Goal: Transaction & Acquisition: Purchase product/service

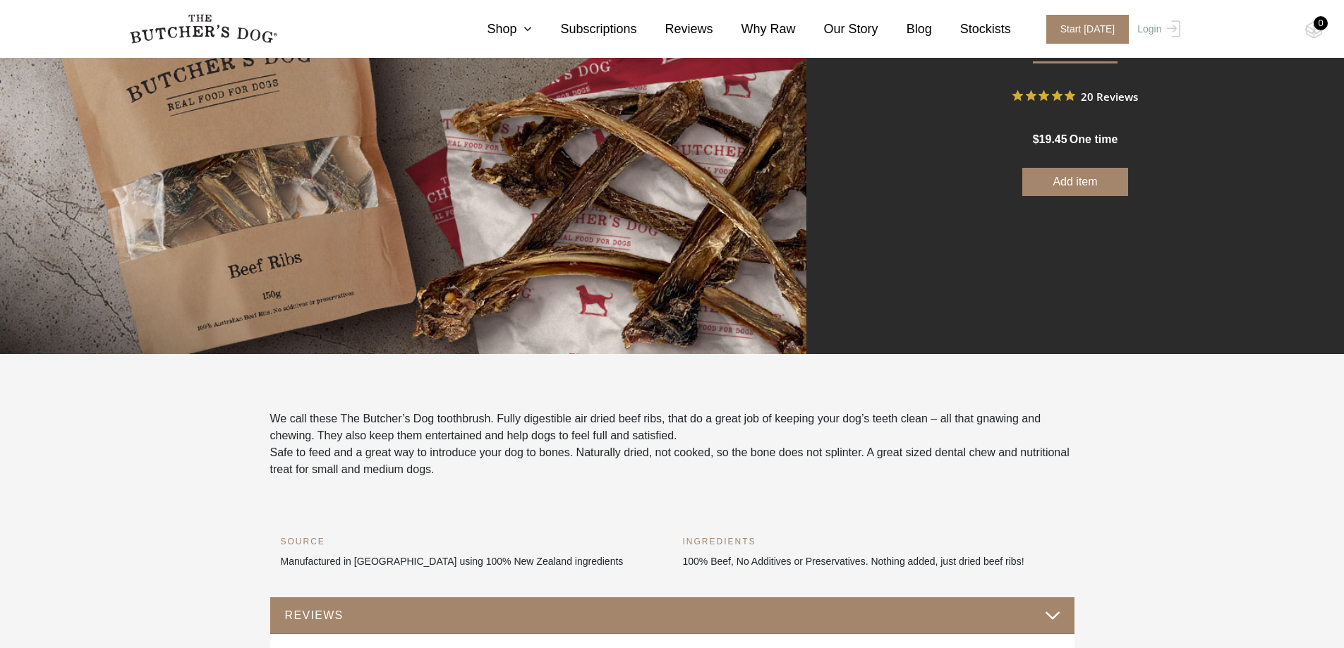
scroll to position [212, 0]
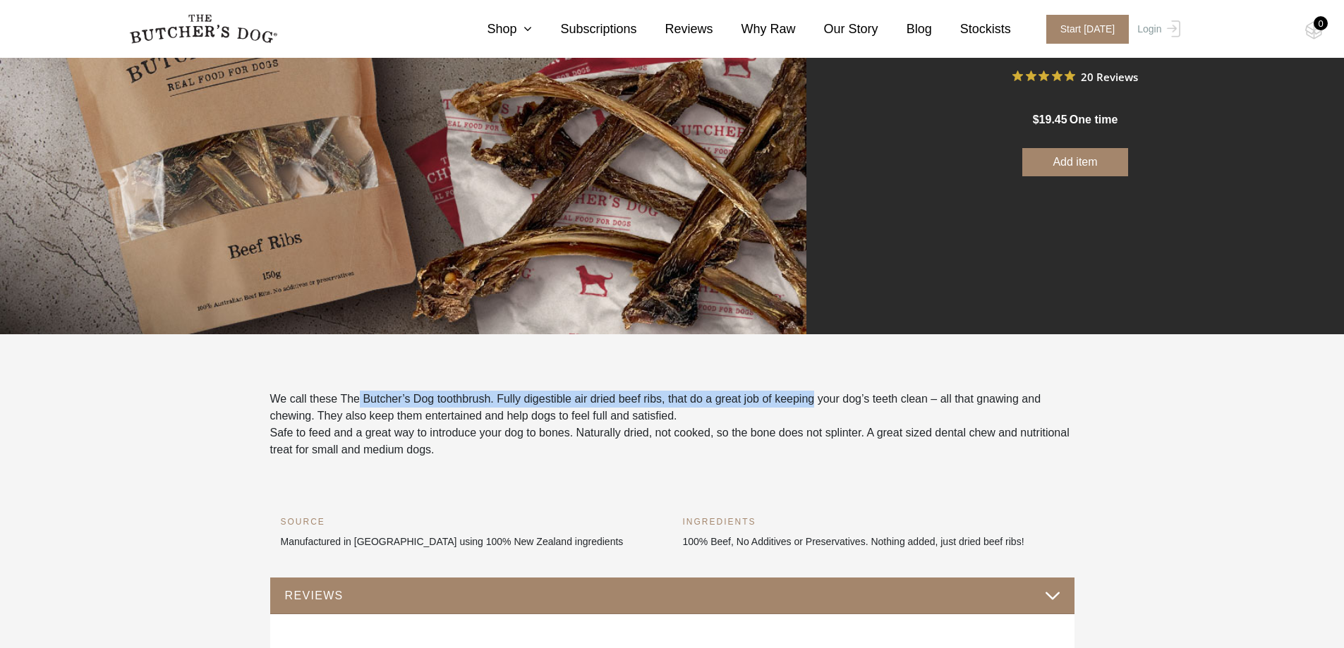
drag, startPoint x: 404, startPoint y: 403, endPoint x: 440, endPoint y: 400, distance: 36.1
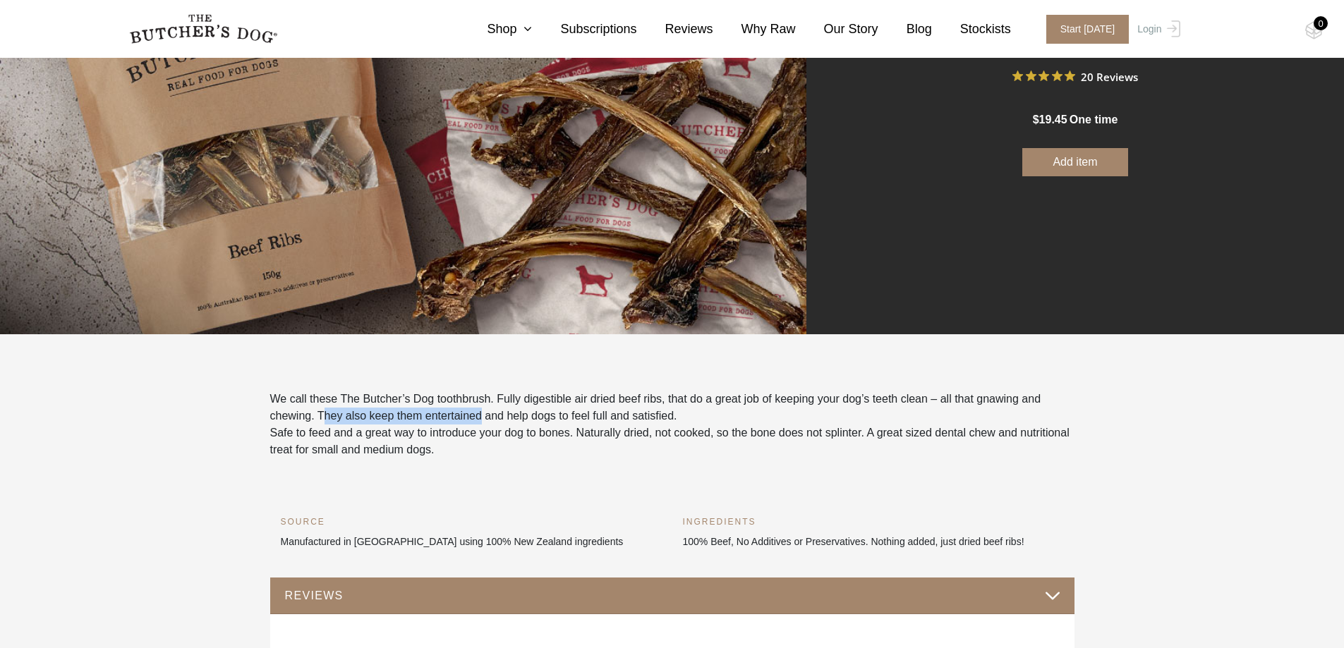
drag, startPoint x: 325, startPoint y: 417, endPoint x: 449, endPoint y: 412, distance: 123.5
click at [454, 414] on p "We call these The Butcher’s Dog toothbrush. Fully digestible air dried beef rib…" at bounding box center [672, 408] width 804 height 34
drag, startPoint x: 525, startPoint y: 401, endPoint x: 592, endPoint y: 401, distance: 66.3
click at [592, 401] on p "We call these The Butcher’s Dog toothbrush. Fully digestible air dried beef rib…" at bounding box center [672, 408] width 804 height 34
click at [587, 401] on p "We call these The Butcher’s Dog toothbrush. Fully digestible air dried beef rib…" at bounding box center [672, 408] width 804 height 34
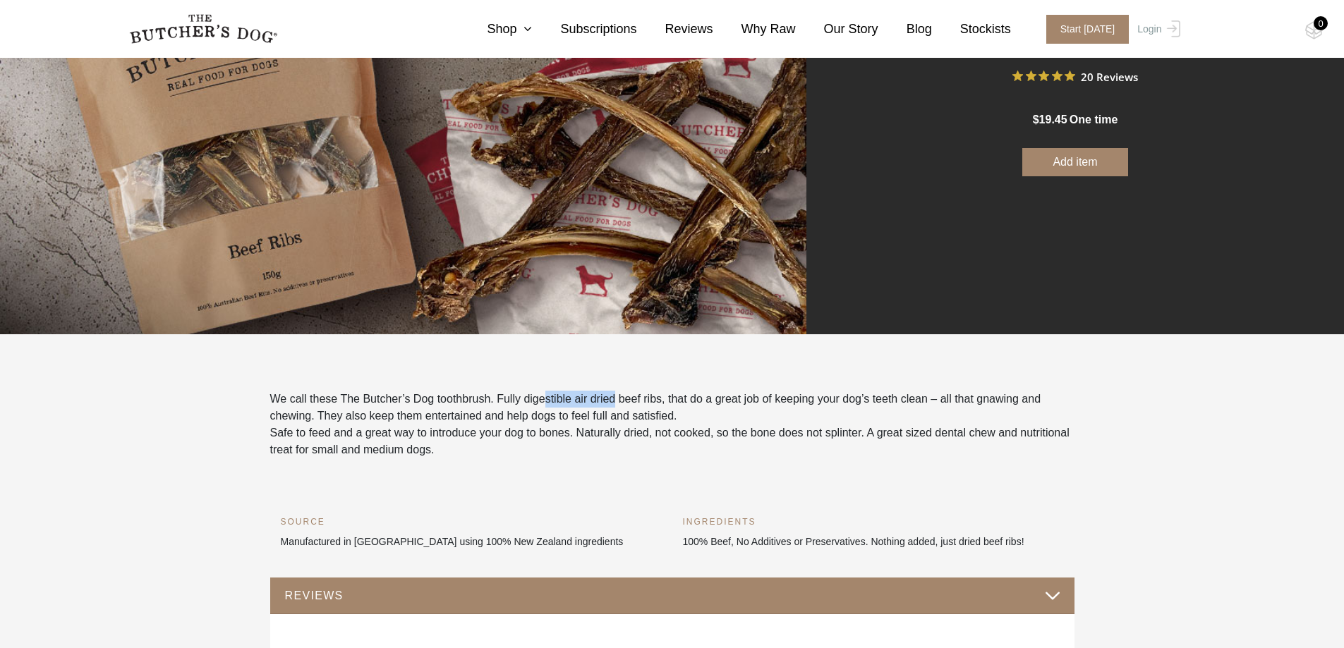
drag, startPoint x: 614, startPoint y: 399, endPoint x: 569, endPoint y: 395, distance: 44.6
click at [539, 395] on p "We call these The Butcher’s Dog toothbrush. Fully digestible air dried beef rib…" at bounding box center [672, 408] width 804 height 34
drag, startPoint x: 656, startPoint y: 397, endPoint x: 495, endPoint y: 401, distance: 160.9
click at [495, 401] on p "We call these The Butcher’s Dog toothbrush. Fully digestible air dried beef rib…" at bounding box center [672, 408] width 804 height 34
copy p "Fully digestible air dried beef rib"
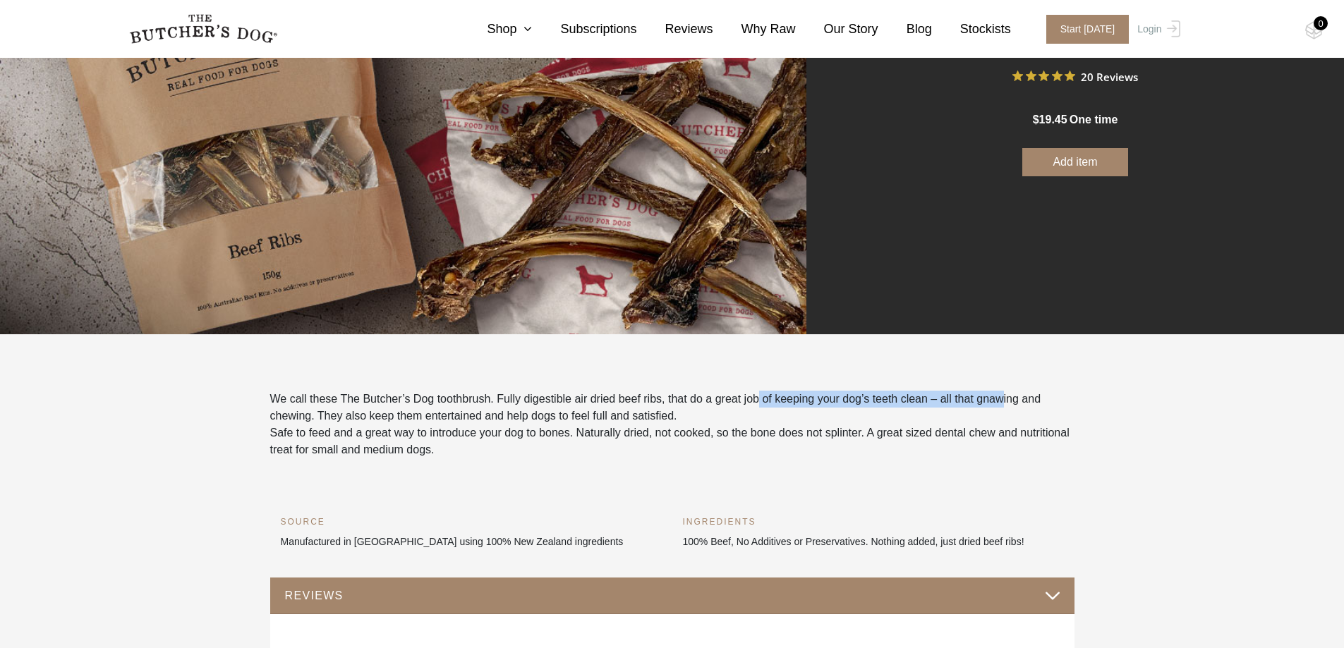
drag, startPoint x: 755, startPoint y: 401, endPoint x: 958, endPoint y: 405, distance: 203.9
click at [968, 405] on p "We call these The Butcher’s Dog toothbrush. Fully digestible air dried beef rib…" at bounding box center [672, 408] width 804 height 34
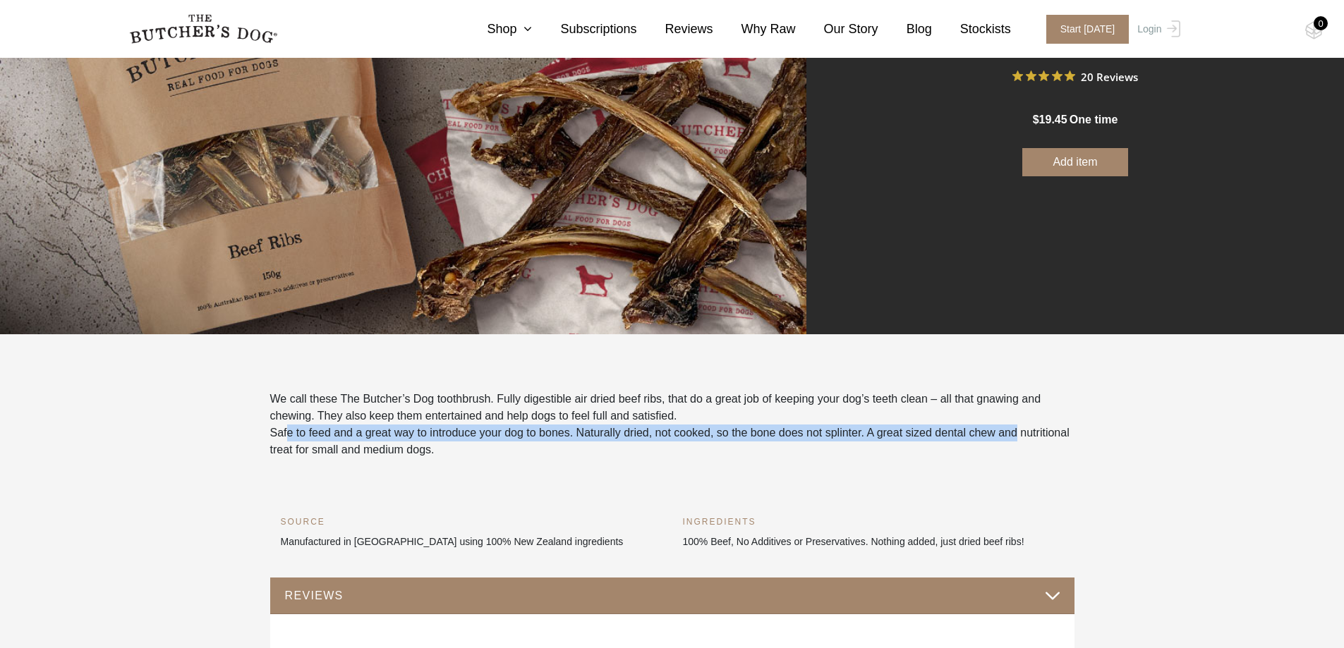
drag, startPoint x: 287, startPoint y: 431, endPoint x: 1045, endPoint y: 436, distance: 758.2
click at [1045, 436] on p "Safe to feed and a great way to introduce your dog to bones. Naturally dried, n…" at bounding box center [672, 442] width 804 height 34
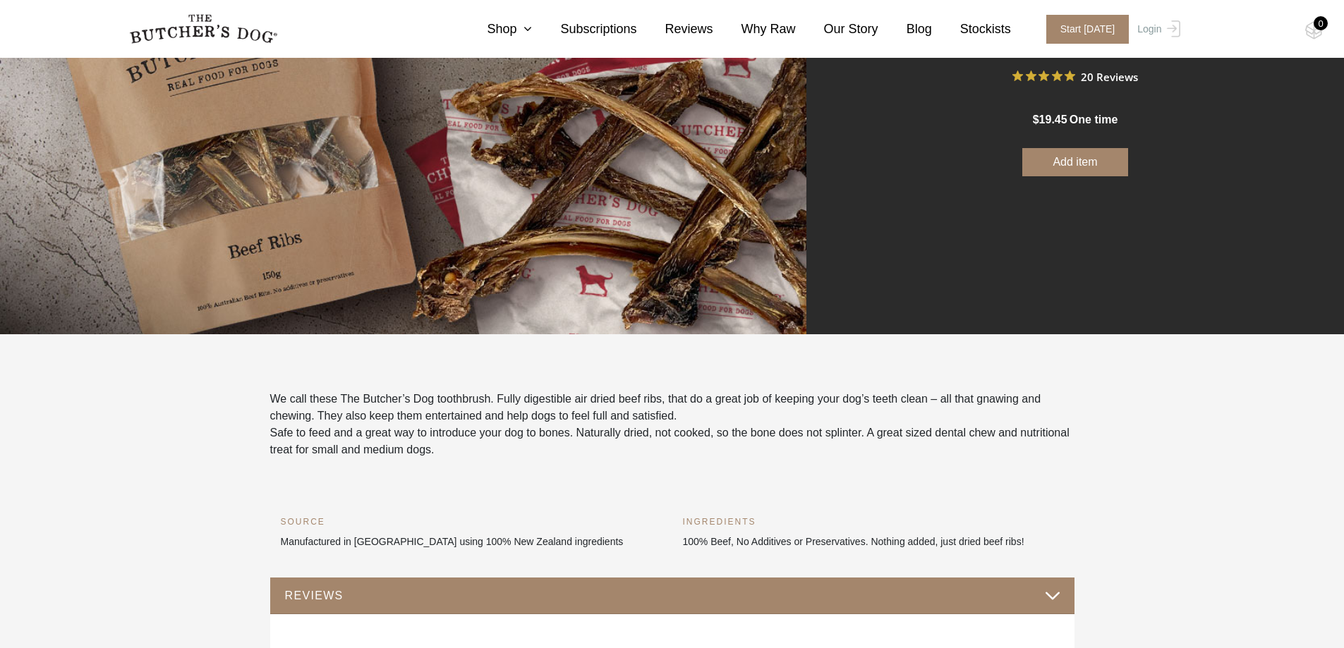
click at [320, 443] on p "Safe to feed and a great way to introduce your dog to bones. Naturally dried, n…" at bounding box center [672, 442] width 804 height 34
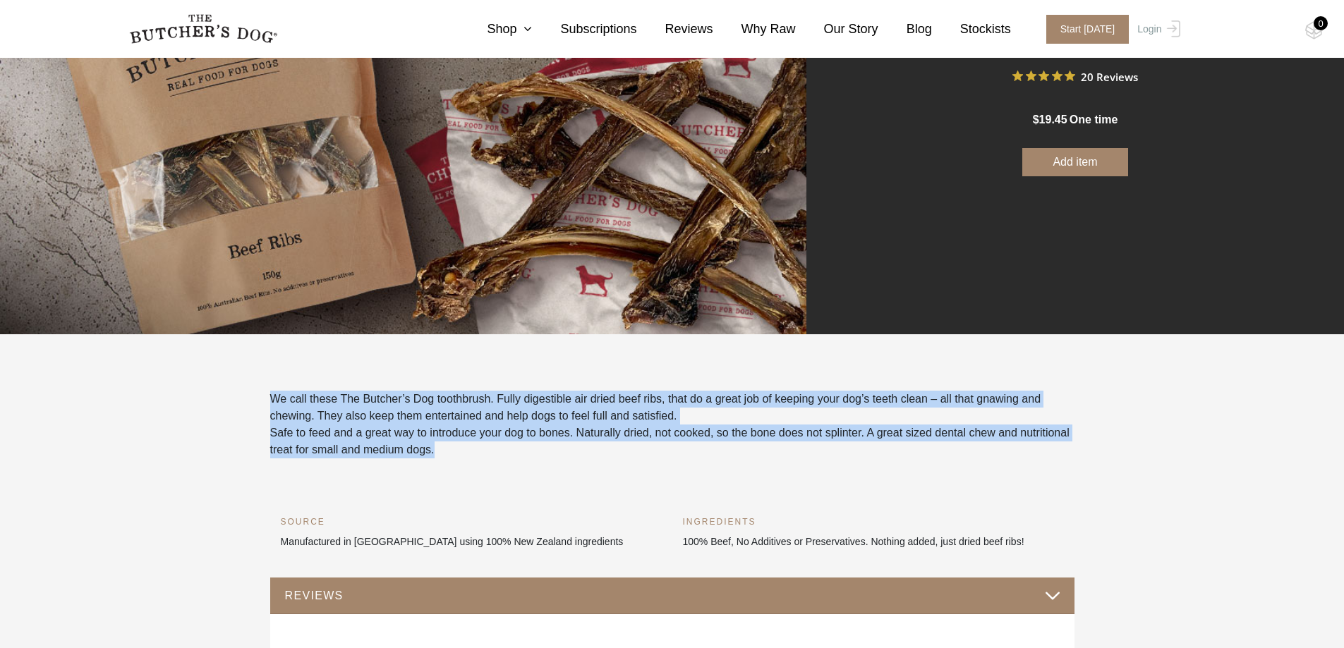
drag, startPoint x: 537, startPoint y: 446, endPoint x: 255, endPoint y: 401, distance: 285.8
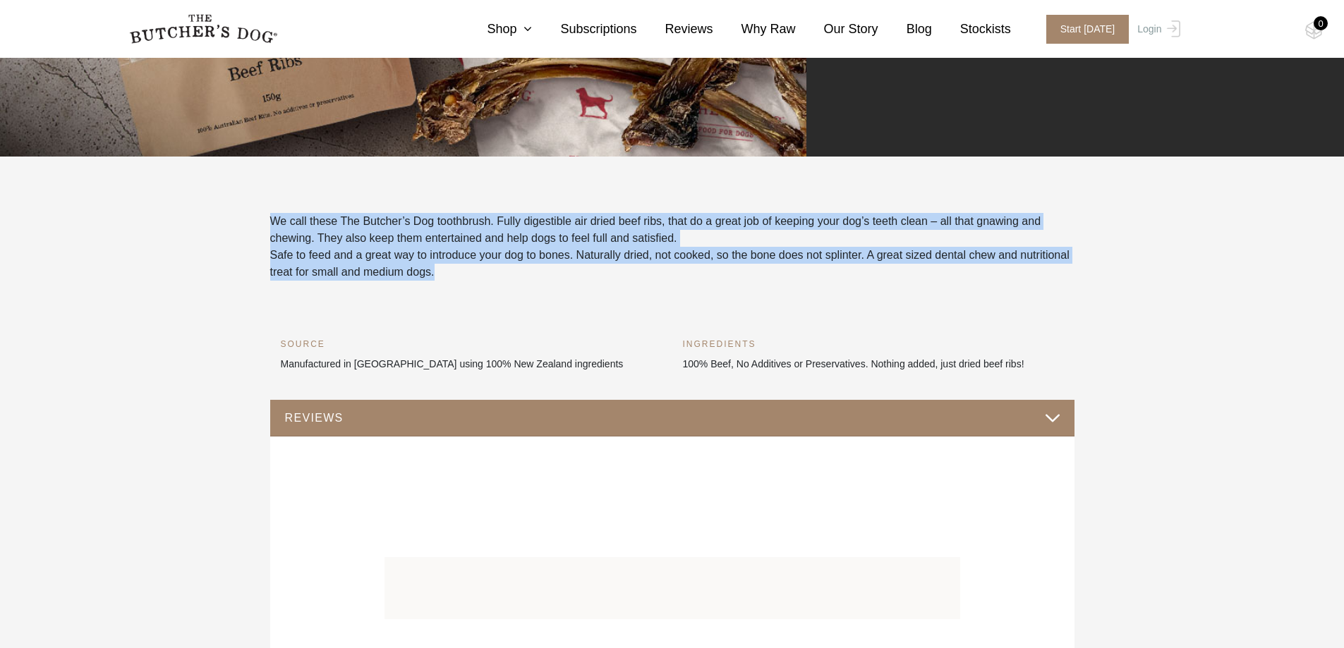
scroll to position [423, 0]
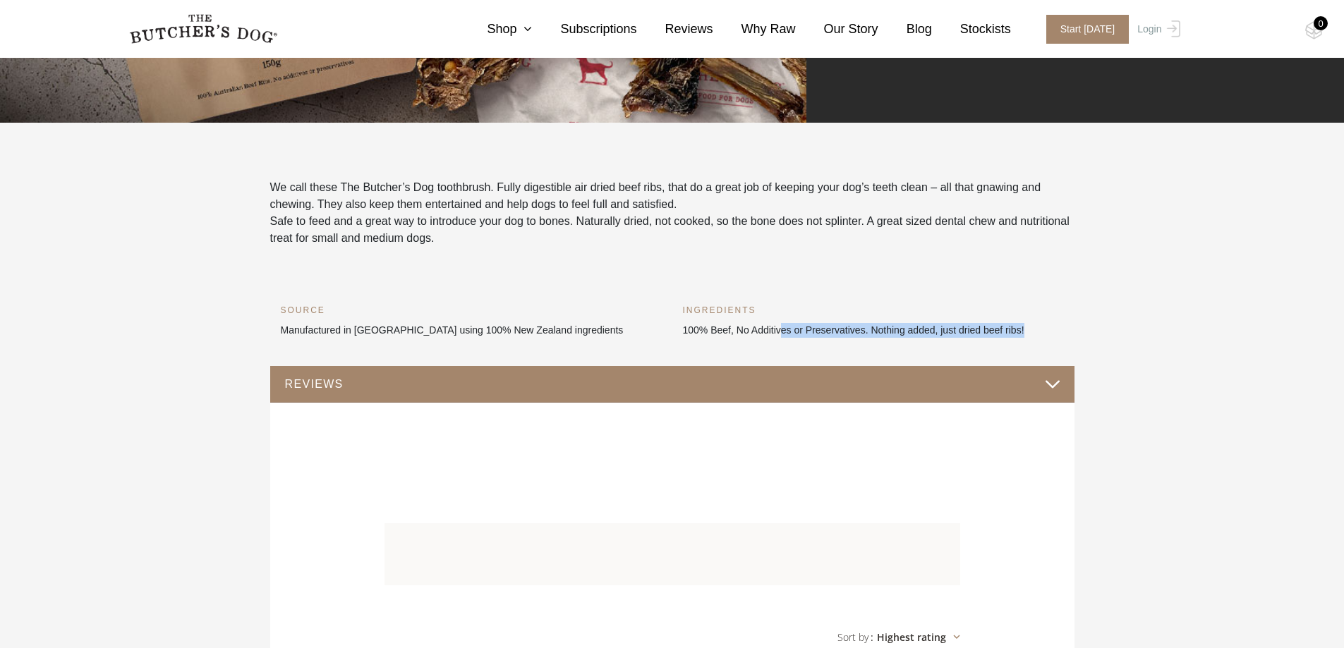
drag, startPoint x: 813, startPoint y: 329, endPoint x: 1054, endPoint y: 333, distance: 241.2
click at [1054, 333] on p "100% Beef, No Additives or Preservatives. Nothing added, just dried beef ribs!" at bounding box center [873, 330] width 381 height 15
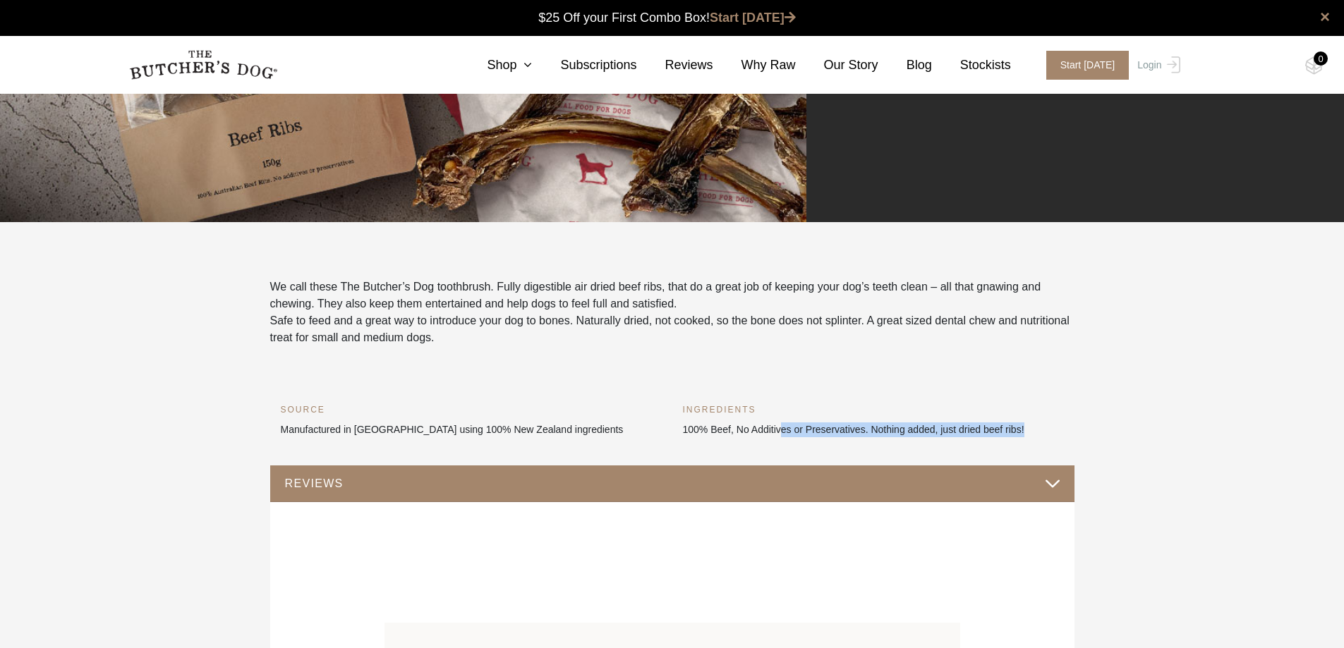
scroll to position [0, 0]
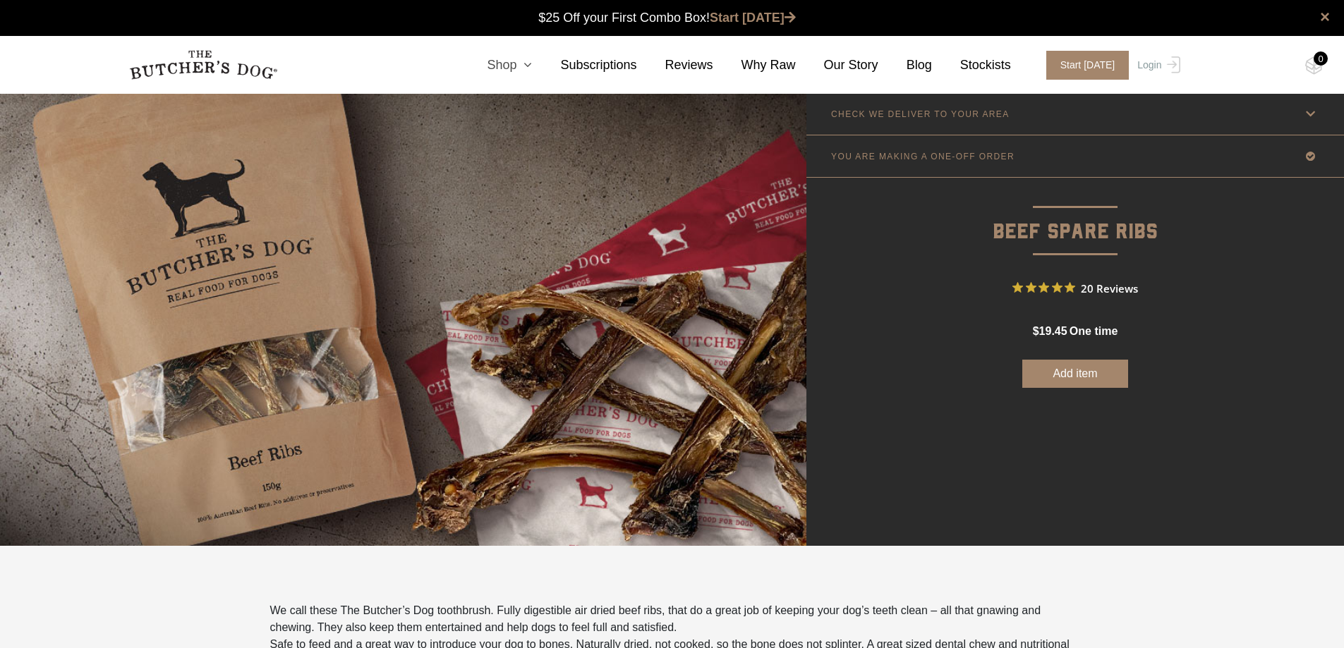
click at [532, 65] on icon at bounding box center [524, 65] width 16 height 13
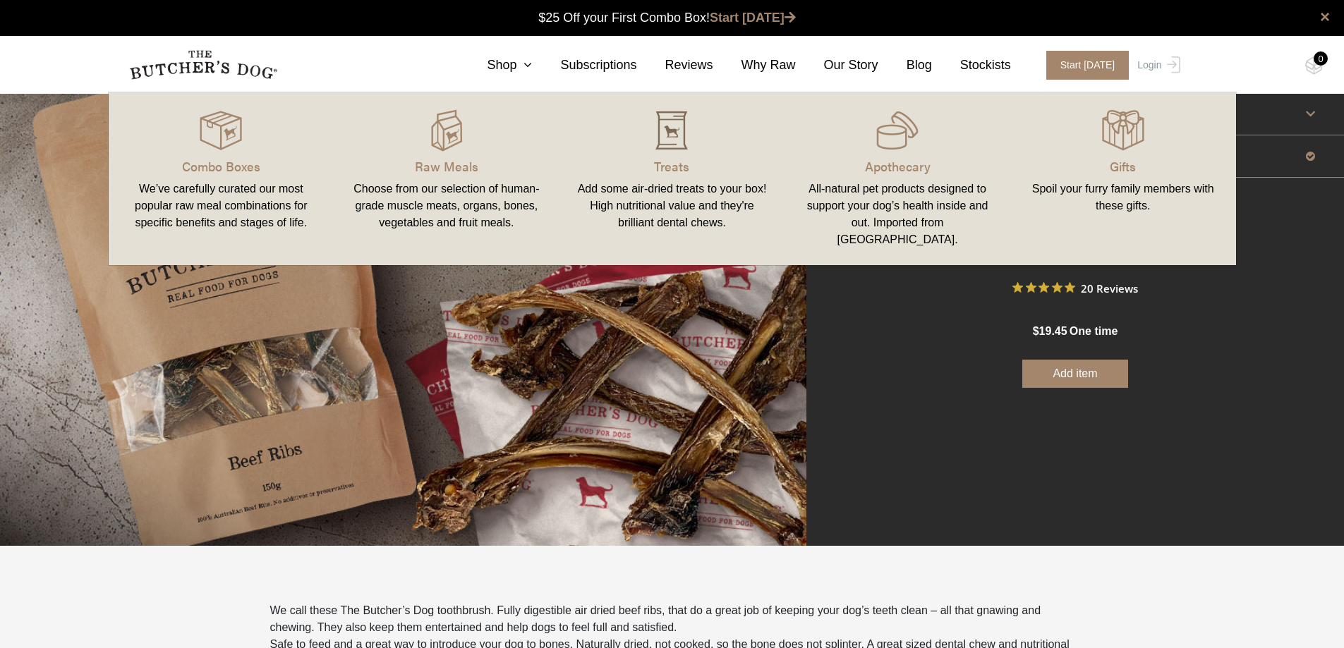
click at [664, 137] on img at bounding box center [671, 130] width 42 height 42
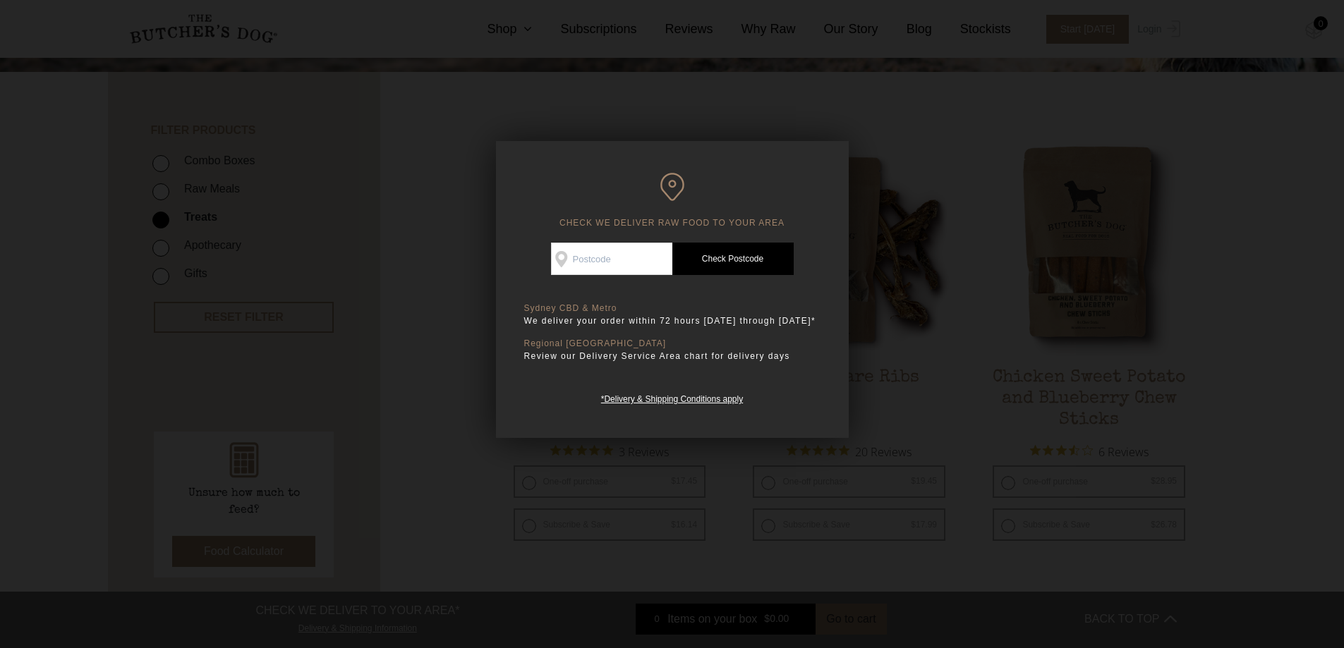
click at [788, 165] on div "CHECK WE DELIVER RAW FOOD TO YOUR AREA Good news! We deliver to your area Check…" at bounding box center [672, 289] width 353 height 297
drag, startPoint x: 642, startPoint y: 343, endPoint x: 640, endPoint y: 276, distance: 67.1
click at [643, 343] on p "Regional [GEOGRAPHIC_DATA]" at bounding box center [672, 344] width 296 height 11
click at [642, 257] on input "Check Availability At" at bounding box center [611, 259] width 121 height 32
click at [798, 280] on div "Good news! We deliver to your area Check Availability At Check Postcode TREATS …" at bounding box center [672, 325] width 296 height 164
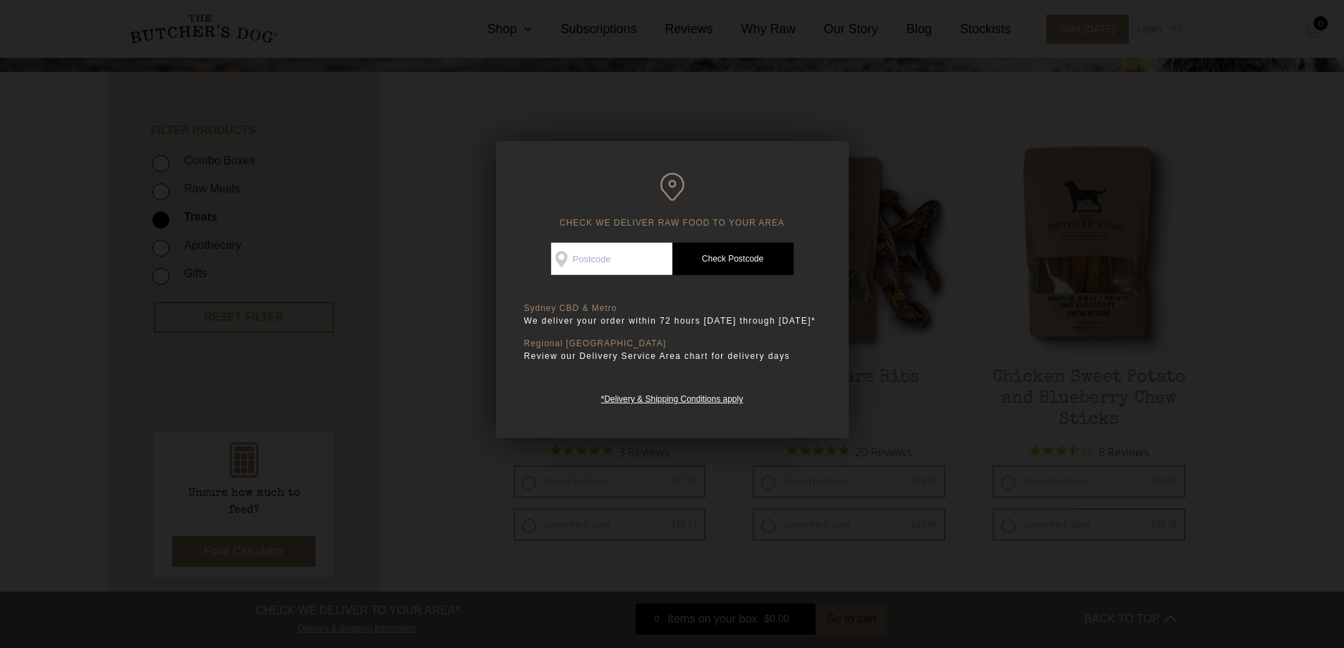
click at [745, 250] on link "Check Postcode" at bounding box center [732, 259] width 121 height 32
click at [786, 152] on div "CHECK WE DELIVER RAW FOOD TO YOUR AREA Good news! We deliver to your area Check…" at bounding box center [672, 289] width 353 height 297
click at [838, 115] on div at bounding box center [672, 324] width 1344 height 648
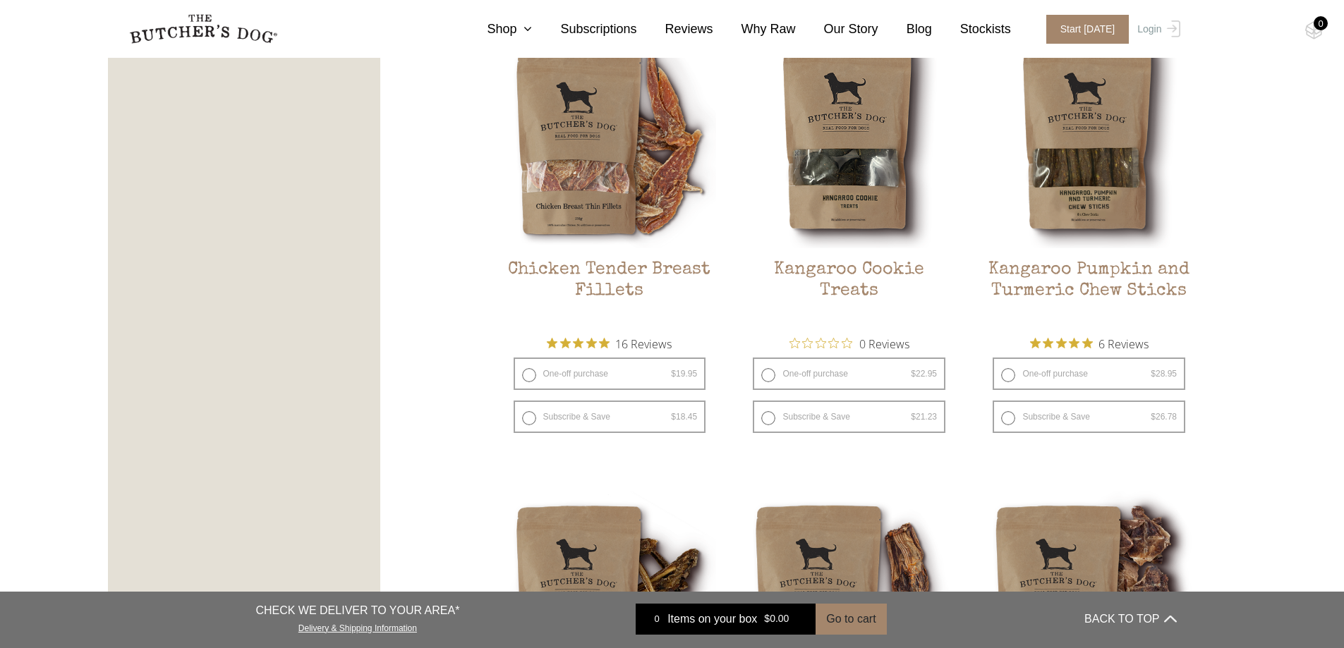
scroll to position [1269, 0]
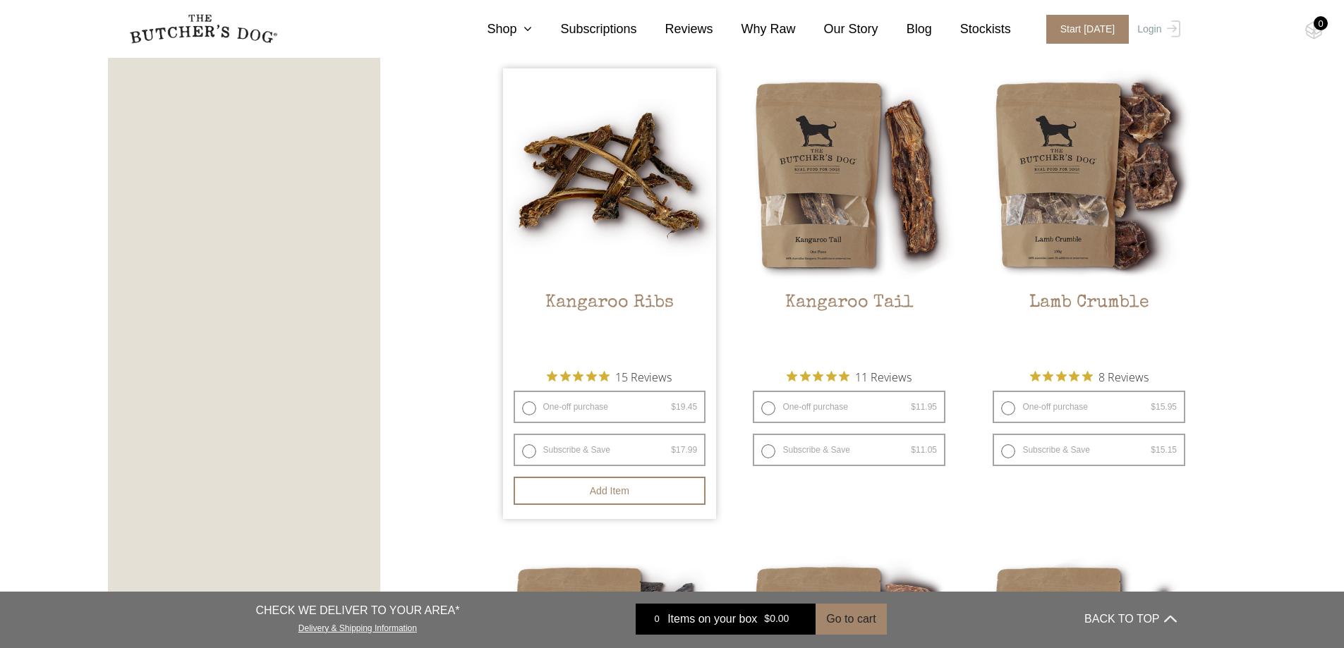
click at [602, 166] on img at bounding box center [610, 175] width 214 height 214
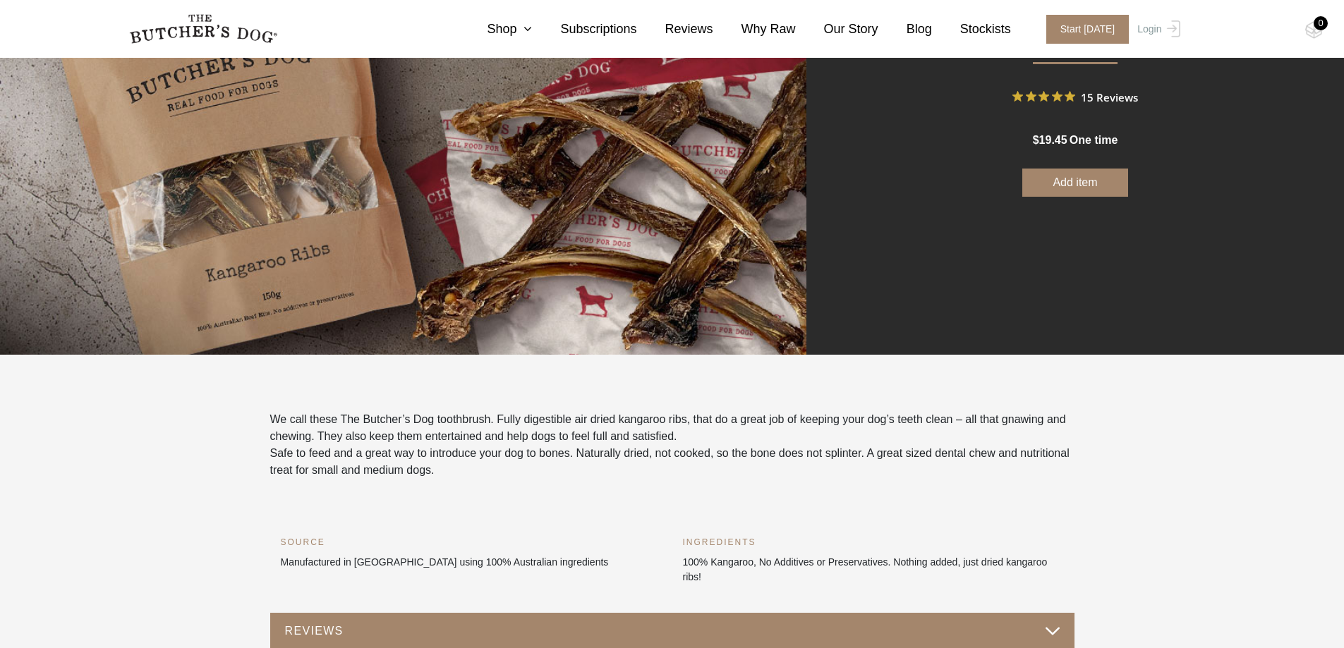
scroll to position [212, 0]
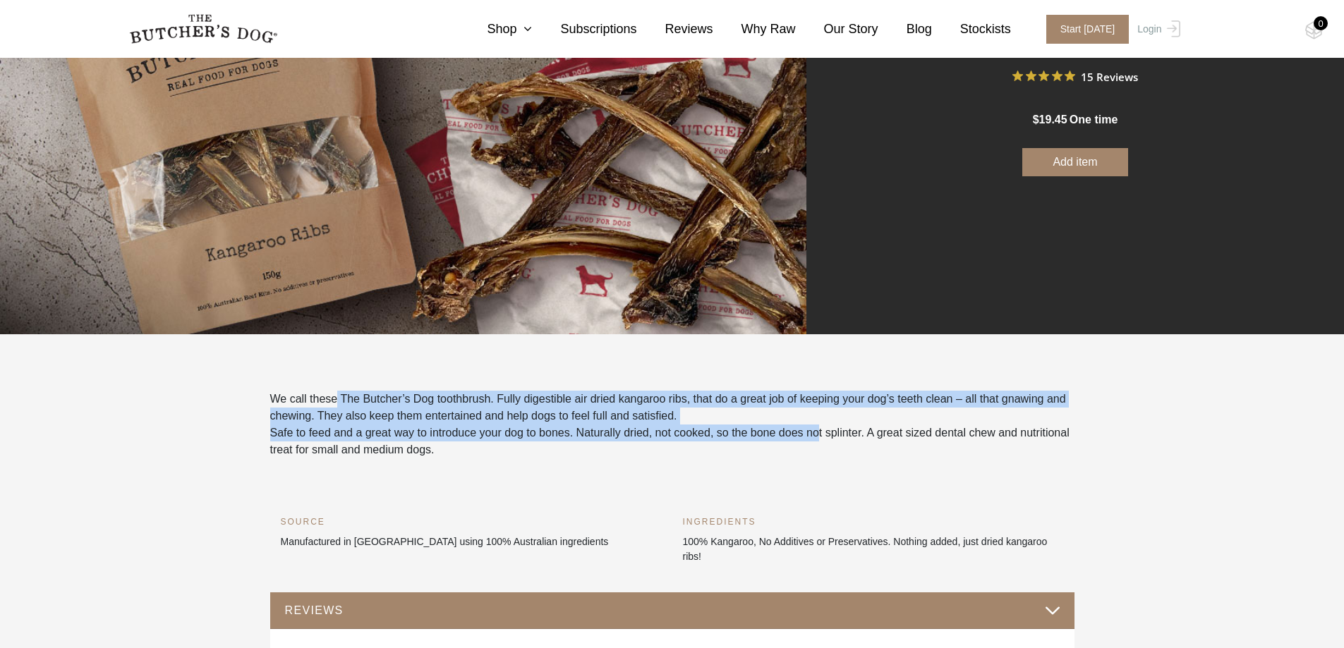
drag, startPoint x: 336, startPoint y: 396, endPoint x: 819, endPoint y: 439, distance: 484.3
click at [819, 439] on div "We call these The Butcher’s Dog toothbrush. Fully digestible air dried kangaroo…" at bounding box center [672, 425] width 804 height 68
